Goal: Task Accomplishment & Management: Use online tool/utility

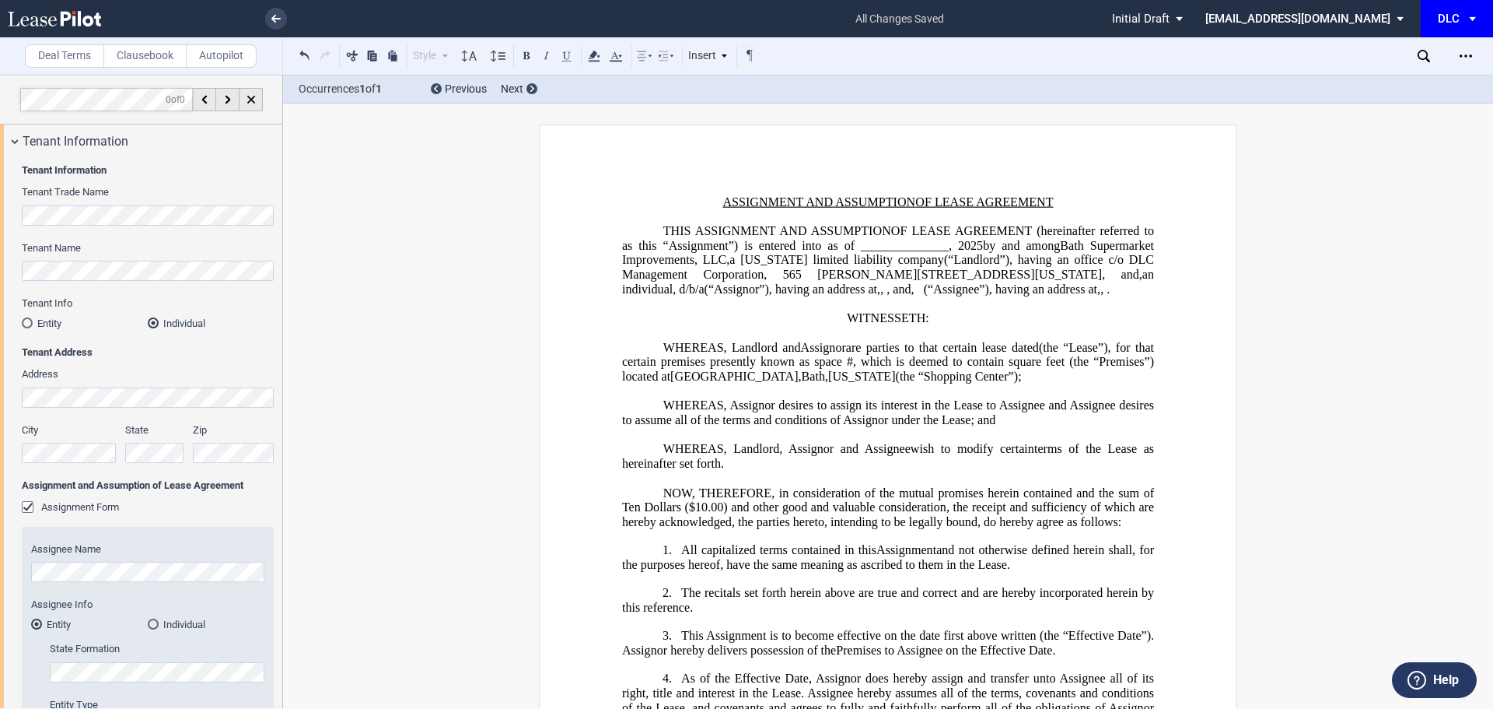
select select "limited liability company"
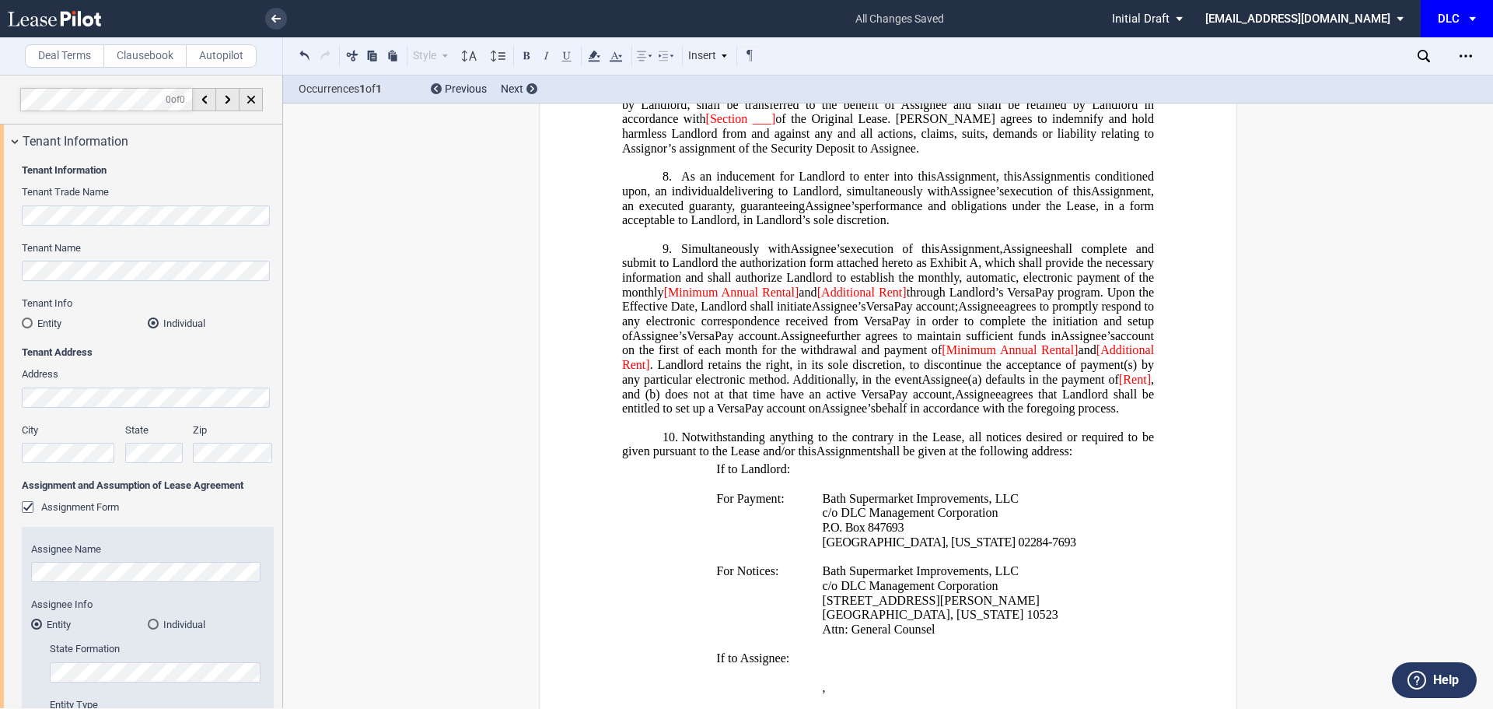
scroll to position [933, 0]
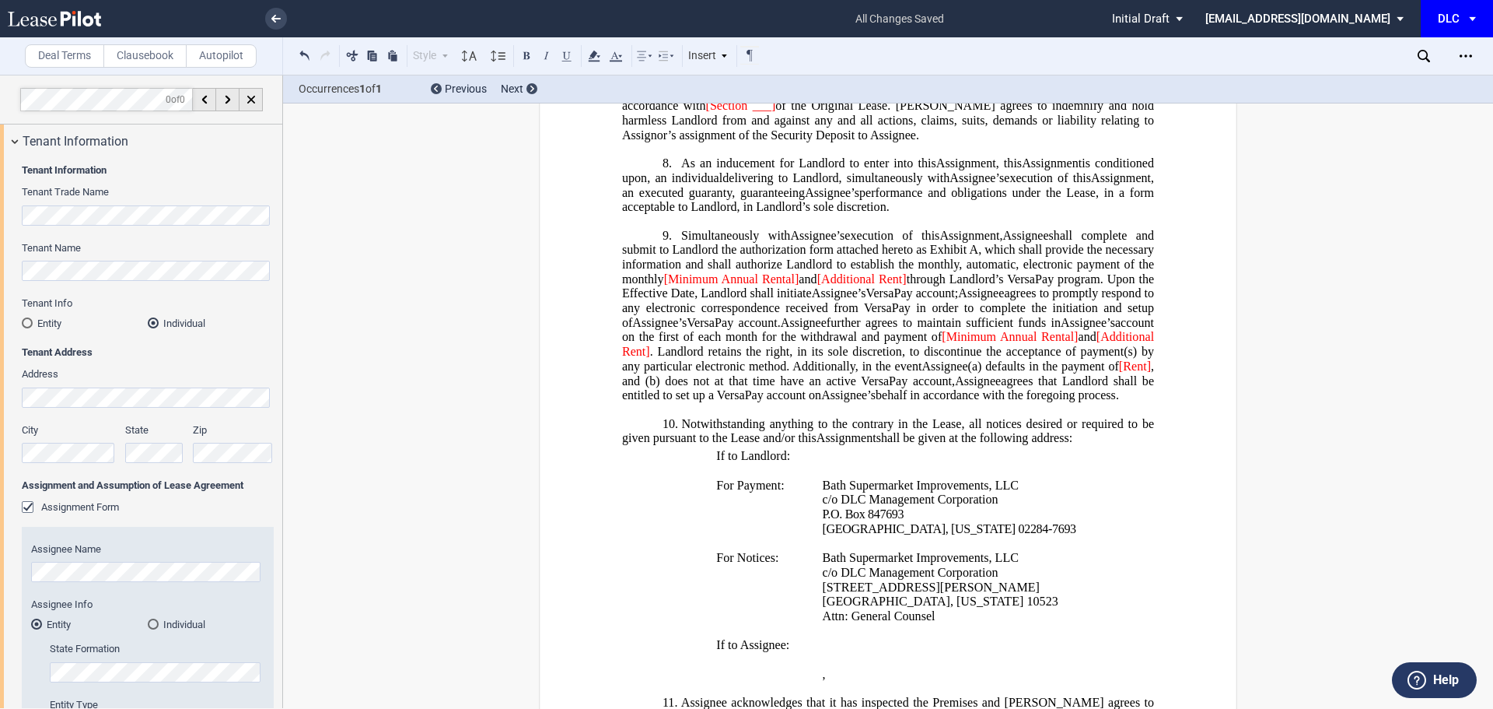
click at [708, 358] on span "[Additional Rent]" at bounding box center [889, 344] width 535 height 28
click at [623, 358] on span "[Additional Rent" at bounding box center [889, 344] width 535 height 28
click at [669, 285] on span "[Minimum Annual Rental]" at bounding box center [731, 278] width 135 height 14
click at [791, 285] on span "Minimum Annual Rental]" at bounding box center [730, 278] width 132 height 14
click at [819, 285] on span "[Additional Rent]" at bounding box center [856, 278] width 90 height 14
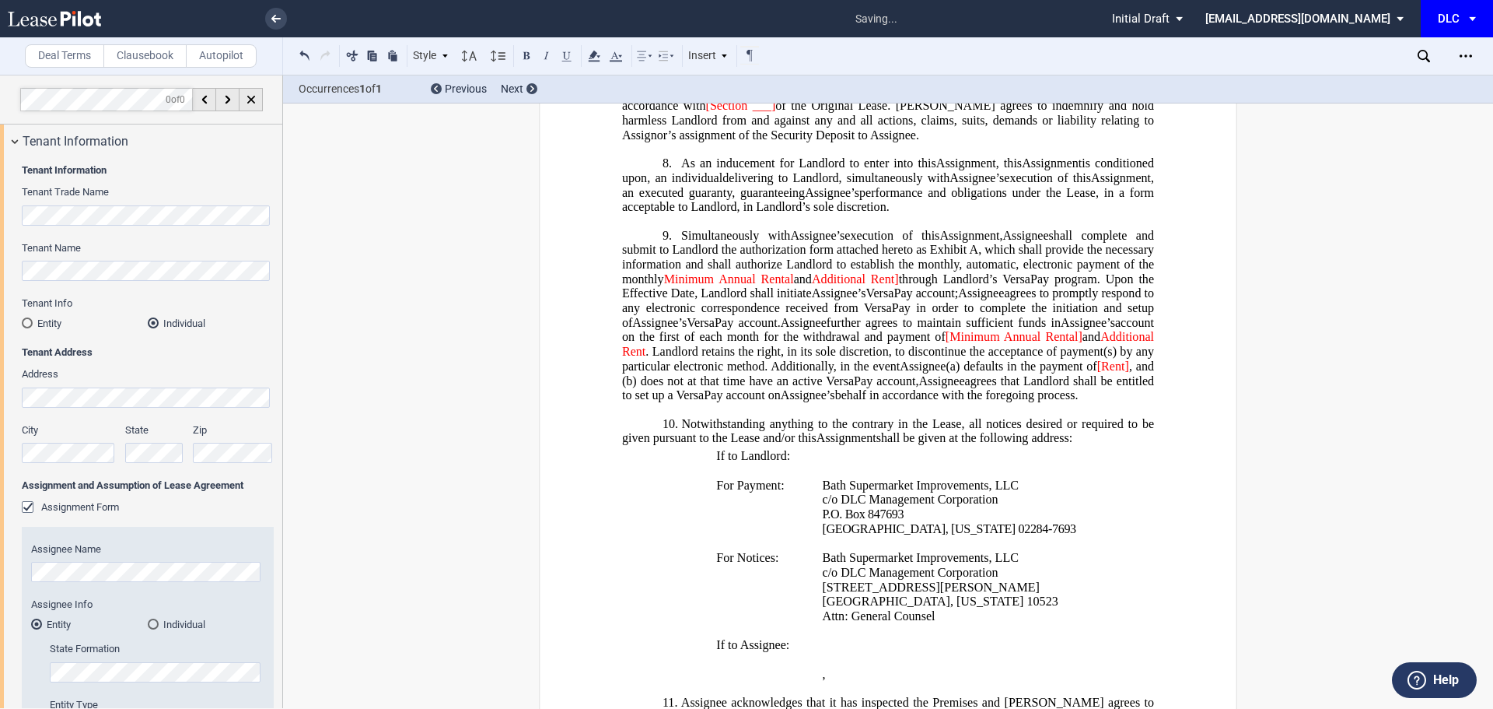
click at [898, 285] on span "Additional Rent]" at bounding box center [855, 278] width 87 height 14
click at [946, 344] on span "[Minimum Annual Rental]" at bounding box center [1014, 337] width 137 height 14
click at [1069, 344] on span "Minimum Annual Rental]" at bounding box center [1015, 337] width 133 height 14
click at [1122, 373] on span "[Rent]" at bounding box center [1113, 366] width 32 height 14
click at [1122, 373] on span "Rent]" at bounding box center [1115, 366] width 28 height 14
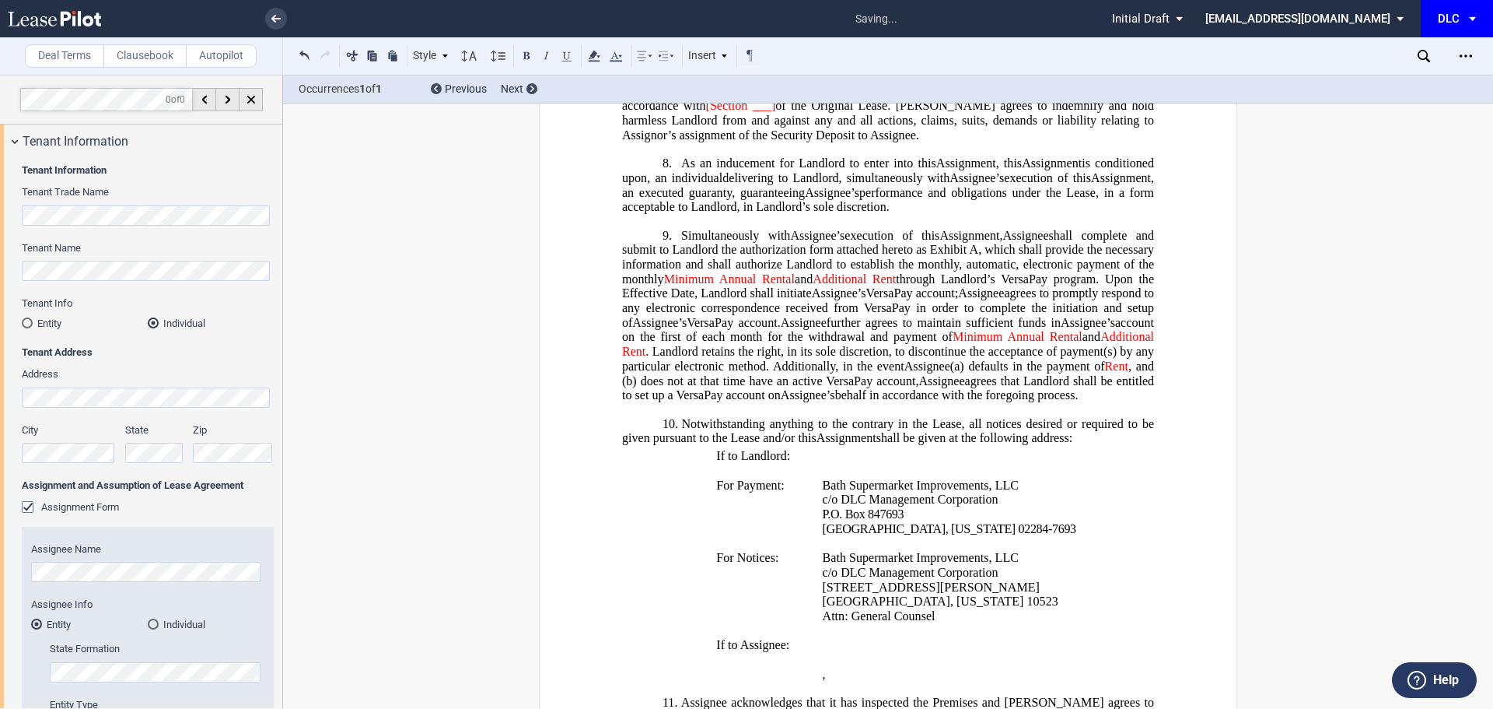
scroll to position [700, 0]
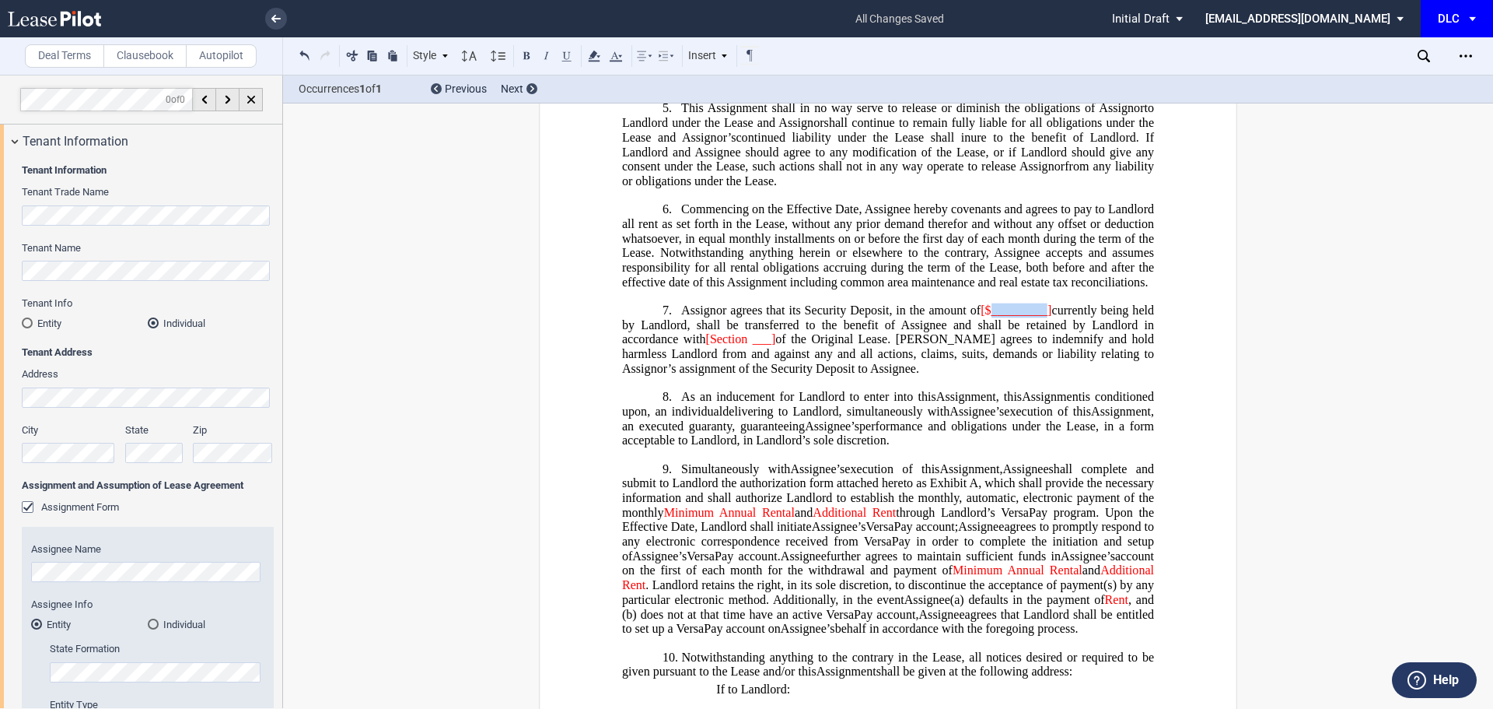
drag, startPoint x: 1040, startPoint y: 341, endPoint x: 988, endPoint y: 341, distance: 52.1
click at [988, 317] on span "[$_________]" at bounding box center [1016, 310] width 71 height 14
click at [981, 317] on span "[$4,300.00" at bounding box center [1008, 310] width 54 height 14
drag, startPoint x: 708, startPoint y: 369, endPoint x: 646, endPoint y: 369, distance: 62.2
click at [646, 369] on span "Assignor agrees that its Security Deposit, in the amount of $4,300.00 currently…" at bounding box center [889, 339] width 535 height 72
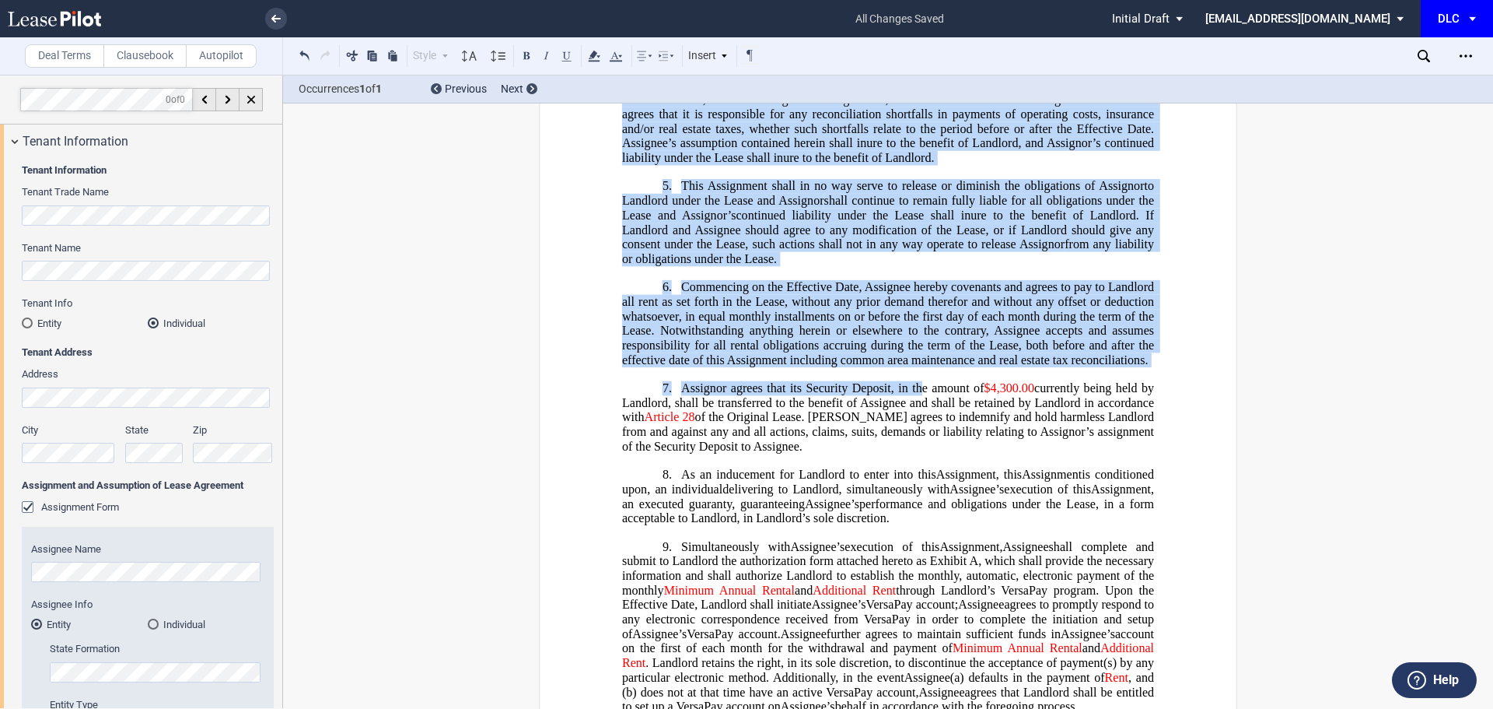
scroll to position [933, 0]
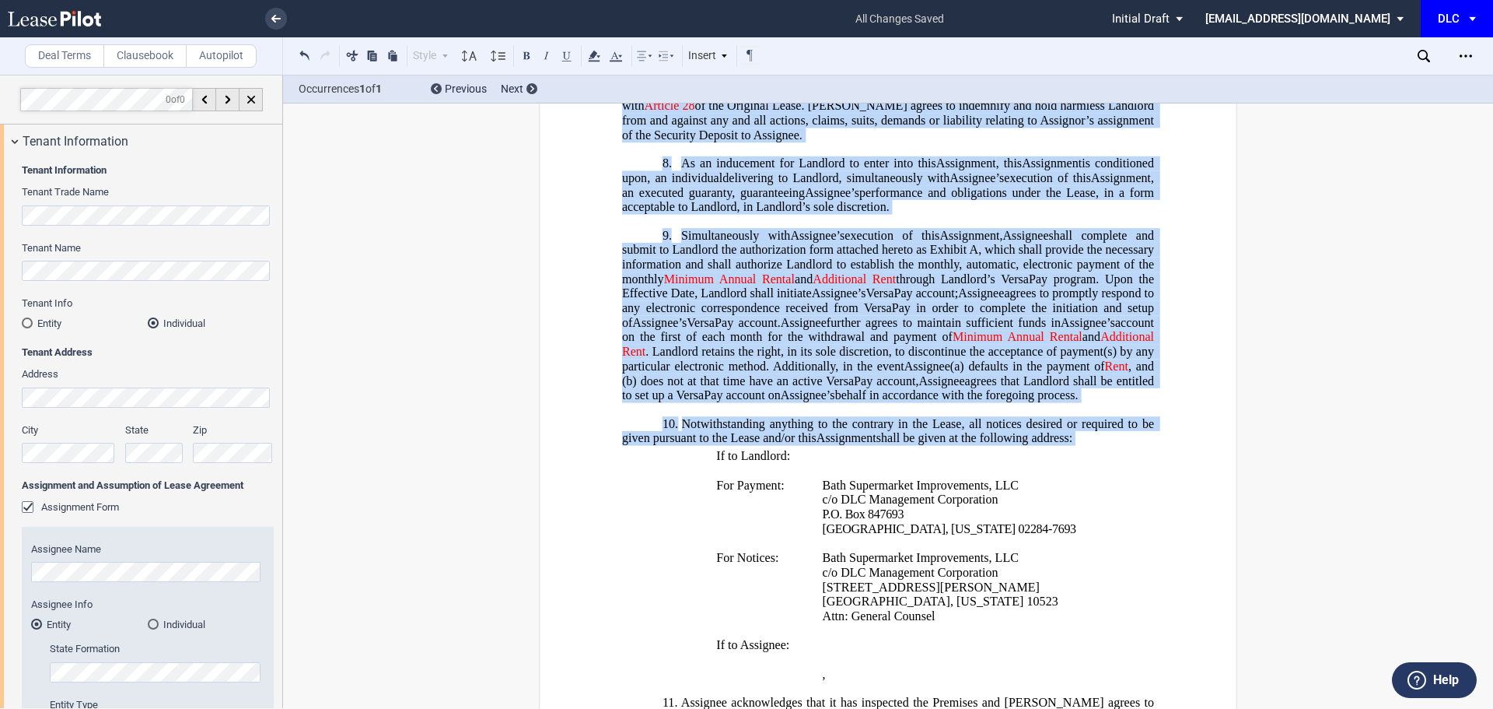
drag, startPoint x: 672, startPoint y: 248, endPoint x: 1106, endPoint y: 483, distance: 493.5
click at [616, 58] on icon at bounding box center [616, 56] width 19 height 19
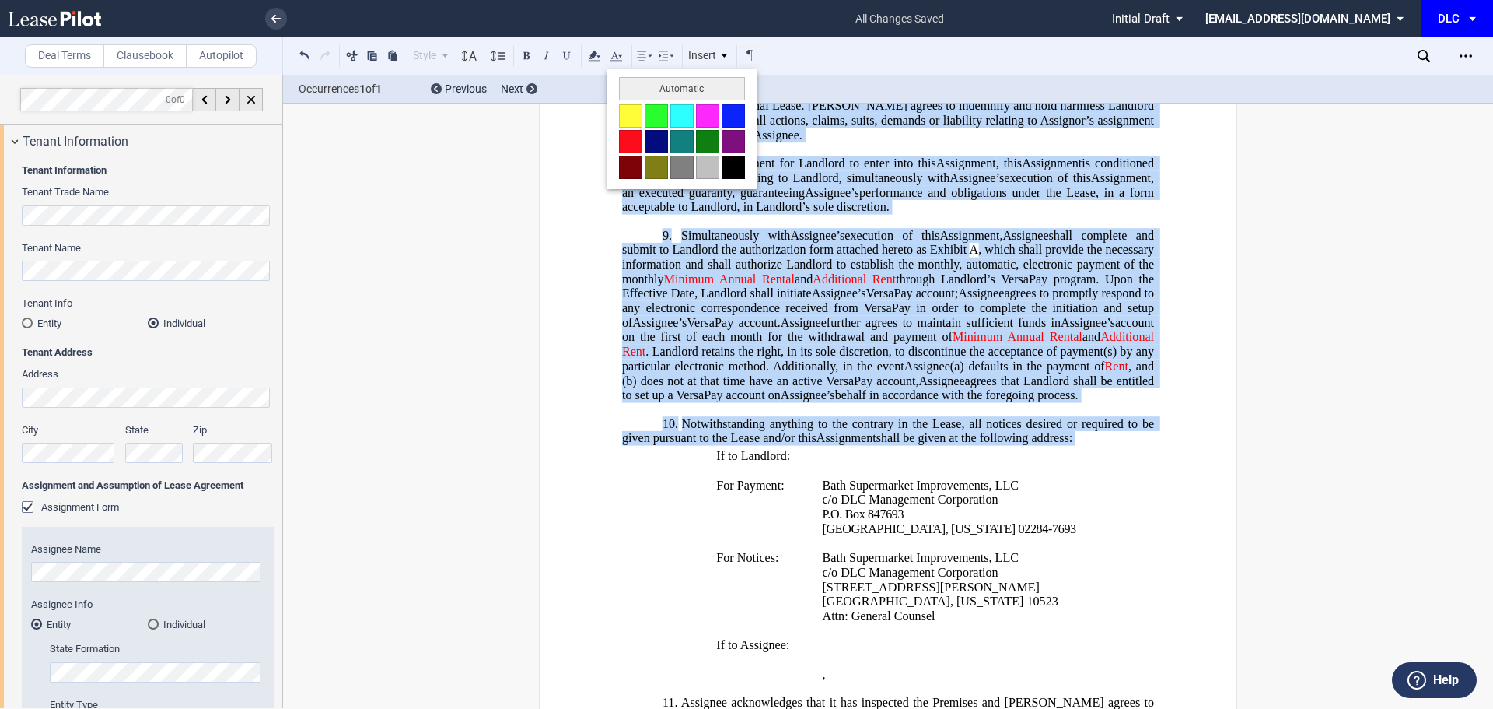
click at [730, 163] on button at bounding box center [733, 167] width 23 height 23
click at [810, 199] on span ", an executed guaranty, guaranteeing" at bounding box center [889, 185] width 535 height 28
click at [950, 185] on span "delivering to Landlord, simultaneously with" at bounding box center [836, 178] width 227 height 14
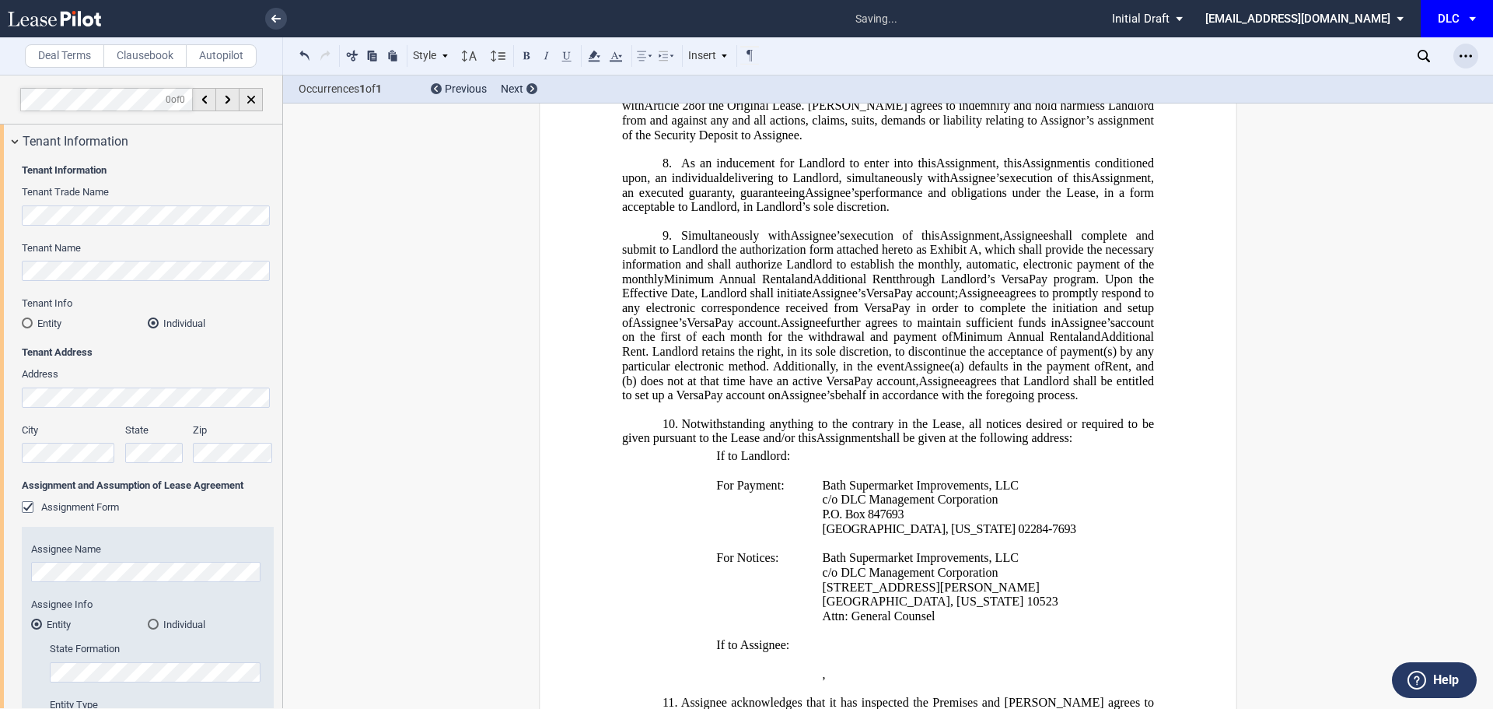
click at [1472, 54] on div "Open Lease options menu" at bounding box center [1466, 56] width 25 height 25
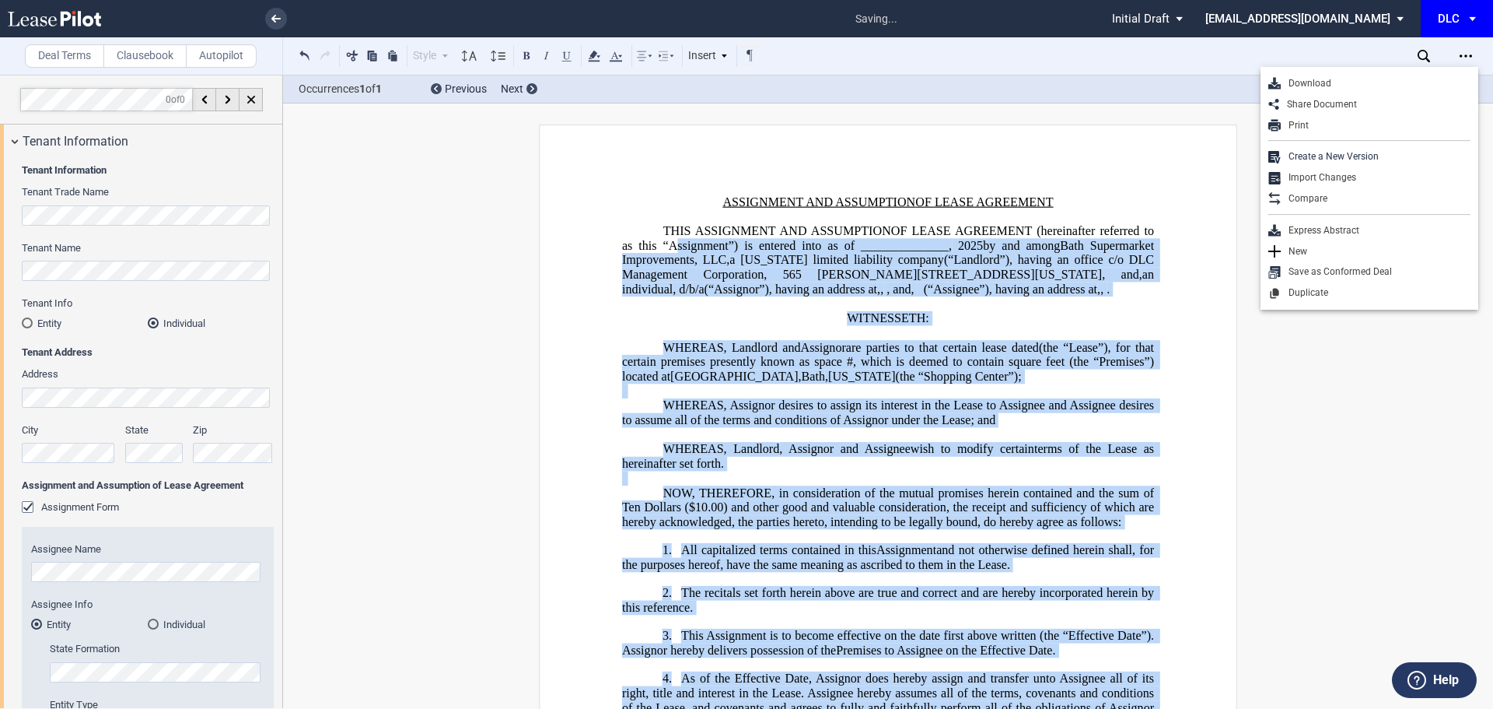
click at [986, 230] on span "OF LEASE AGREEMENT (hereinafter referred to as this “A ﻿ ssignment”) is entered…" at bounding box center [889, 238] width 535 height 28
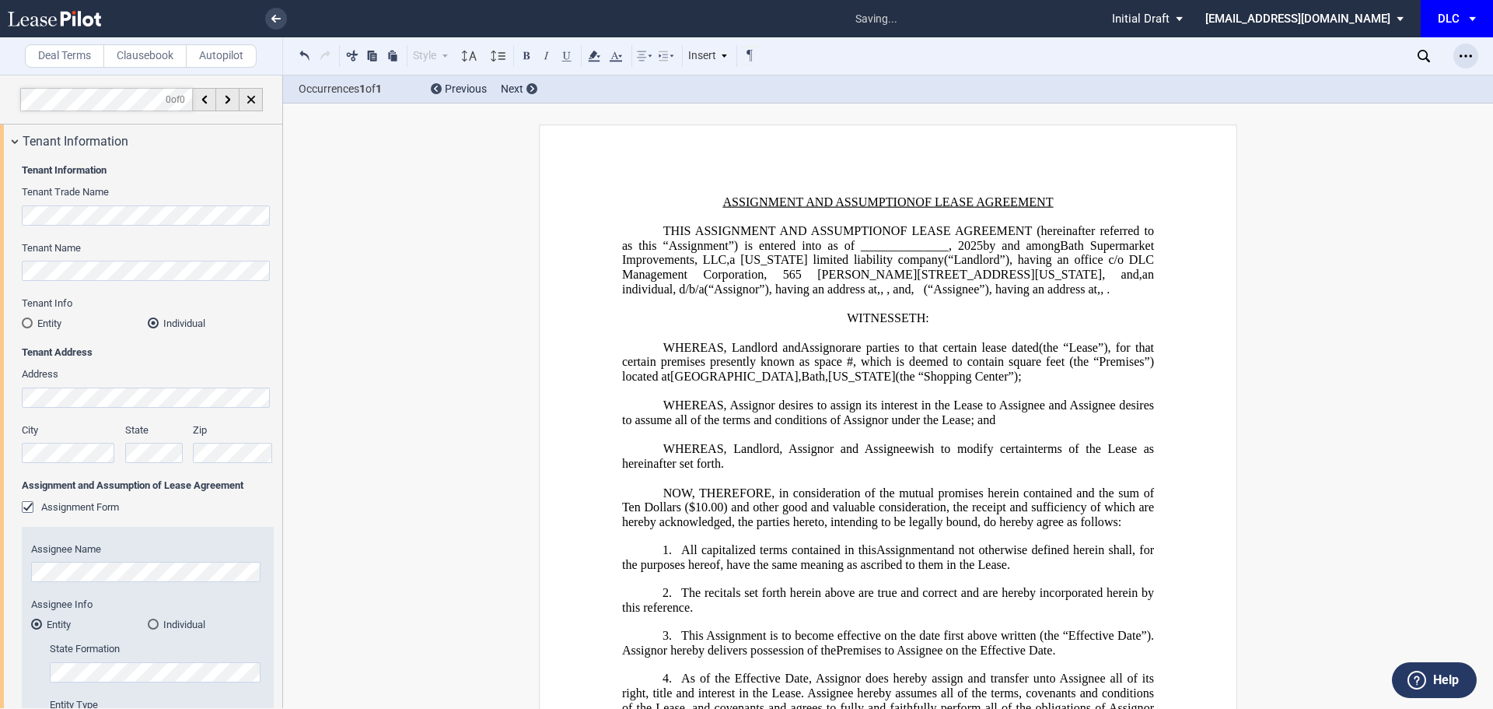
click at [1461, 58] on icon "Open Lease options menu" at bounding box center [1466, 56] width 12 height 12
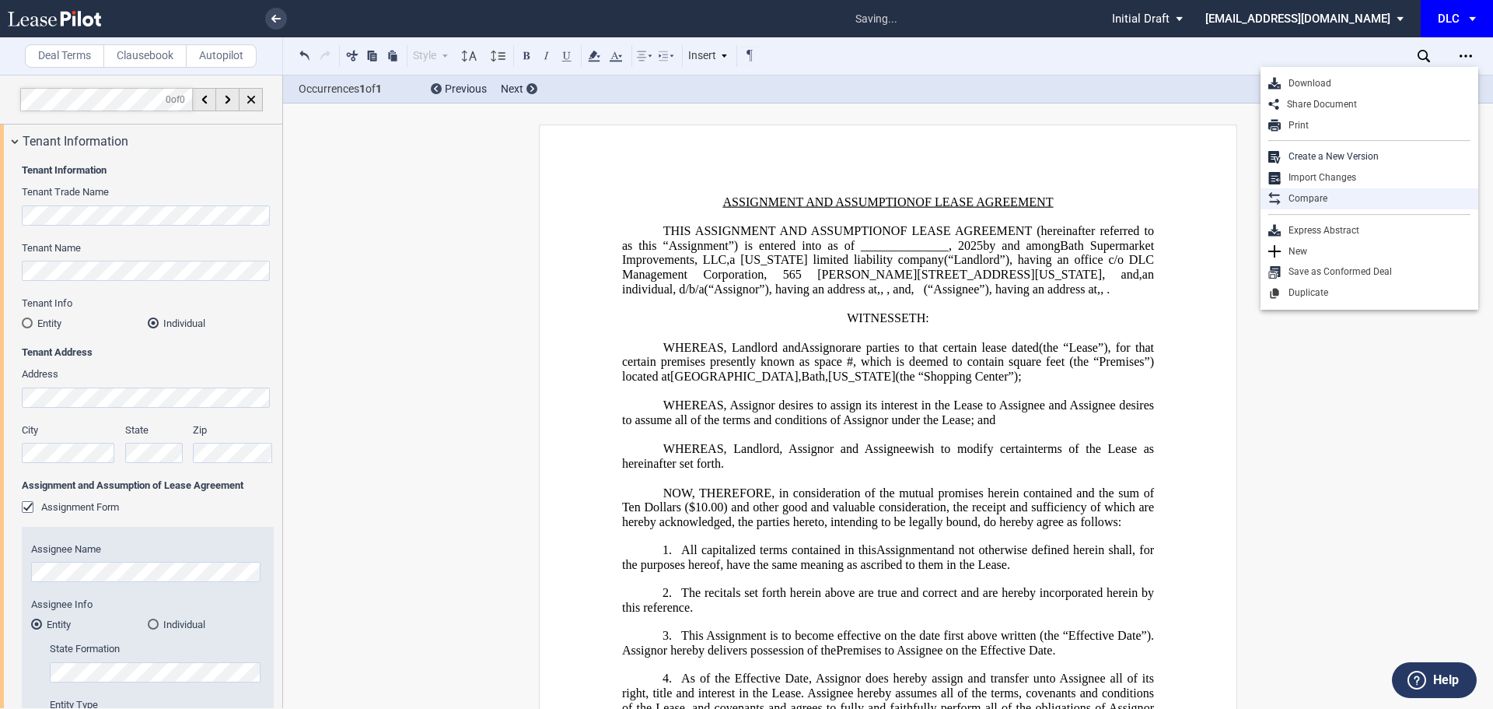
click at [1360, 205] on div "Compare" at bounding box center [1370, 198] width 218 height 21
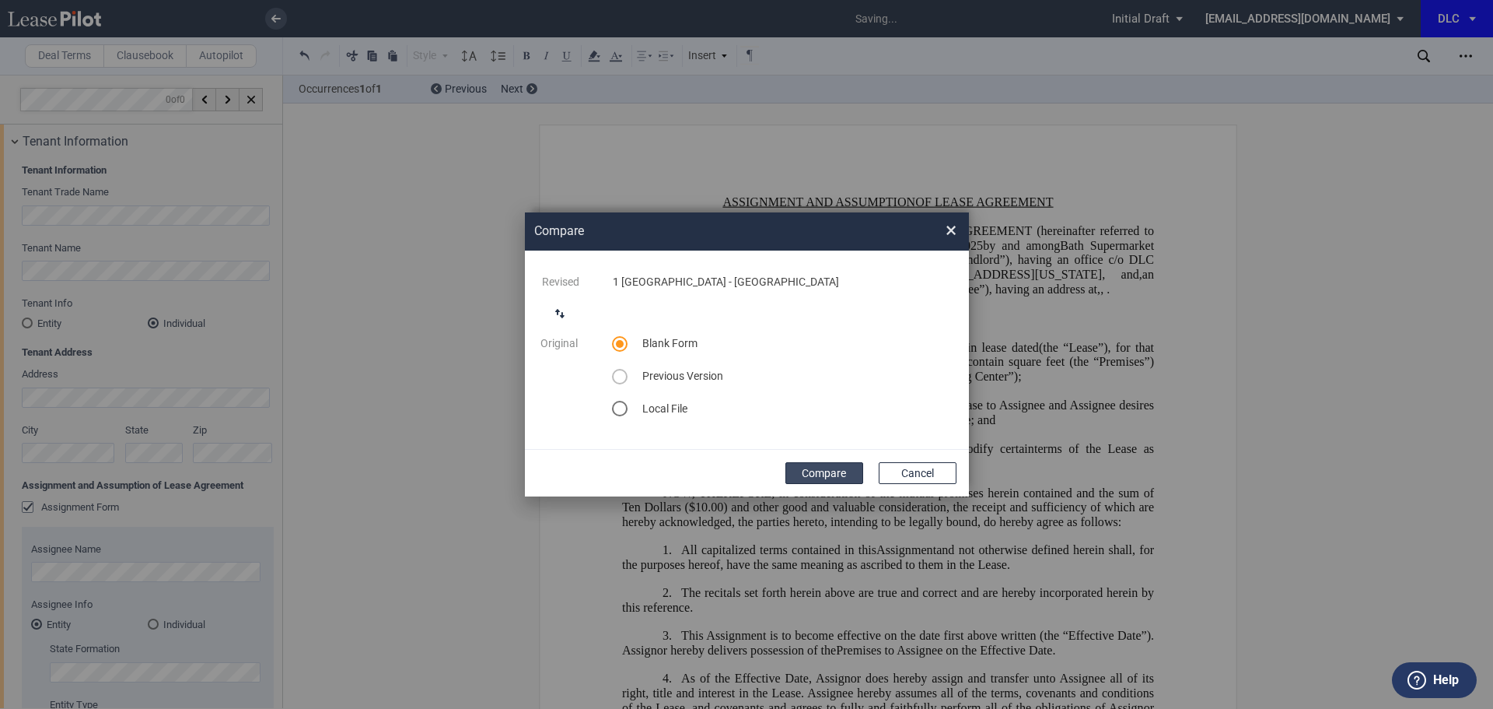
click at [845, 471] on button "Compare" at bounding box center [825, 473] width 78 height 22
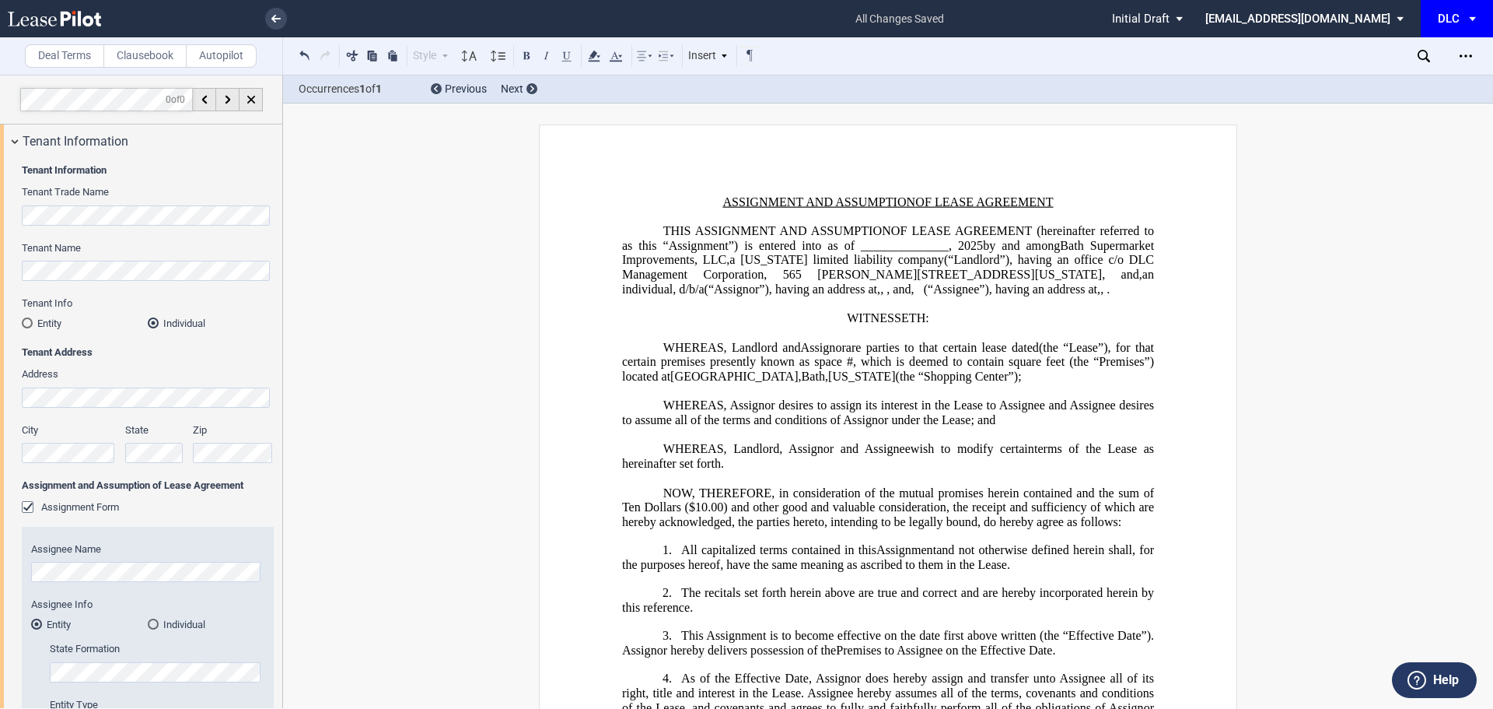
scroll to position [131, 0]
